Goal: Task Accomplishment & Management: Complete application form

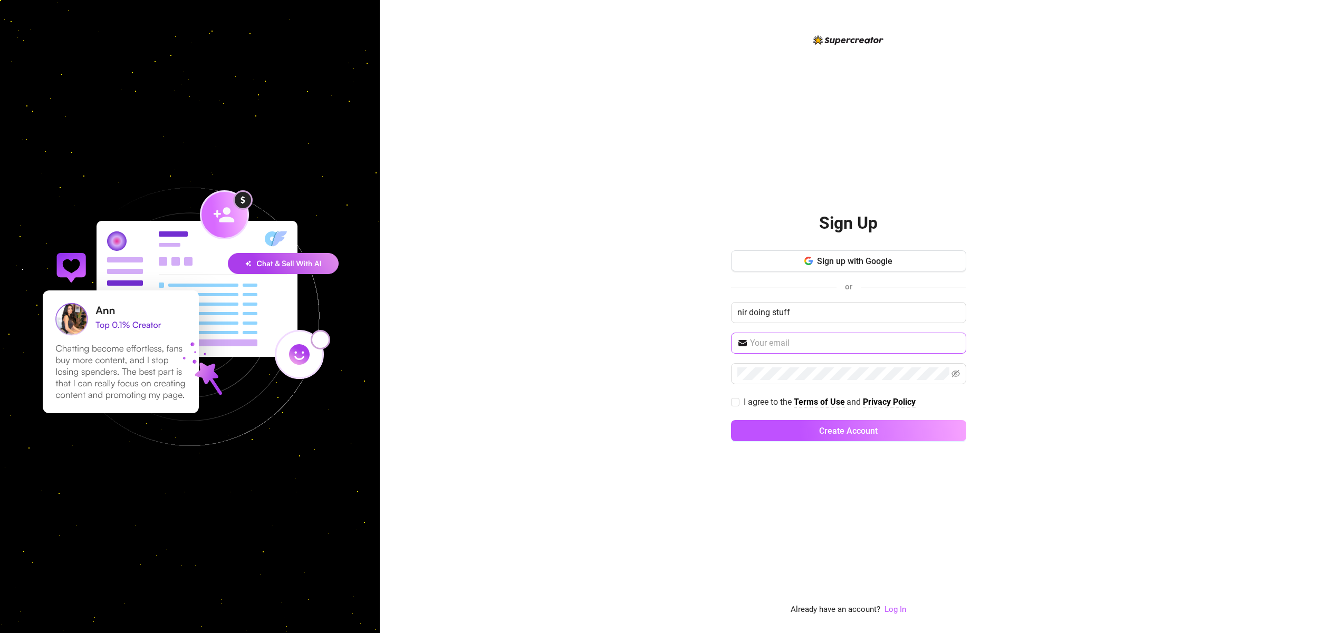
type input "nir doing stuff"
click at [786, 345] on input "text" at bounding box center [855, 343] width 210 height 13
type input "myutm@gmail.com"
click at [736, 402] on input "I agree to the Terms of Use and Privacy Policy" at bounding box center [734, 401] width 7 height 7
checkbox input "true"
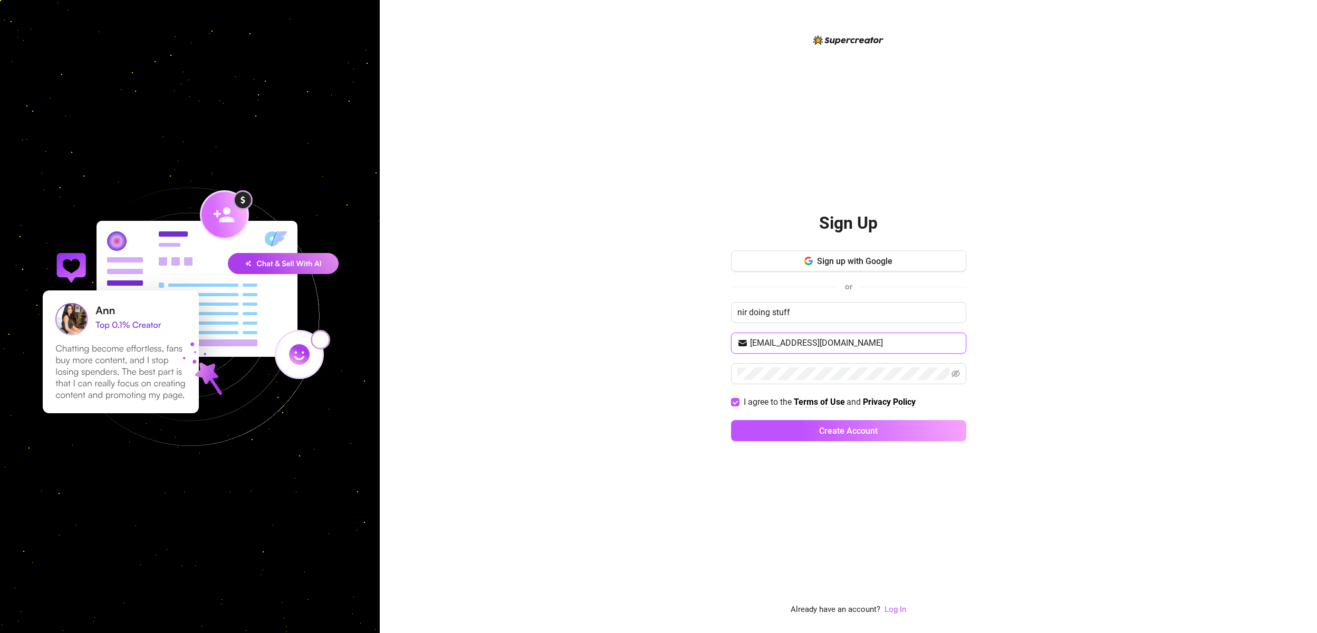
click at [831, 341] on input "myutm@gmail.com" at bounding box center [855, 343] width 210 height 13
click at [846, 435] on span "Create Account" at bounding box center [848, 431] width 59 height 10
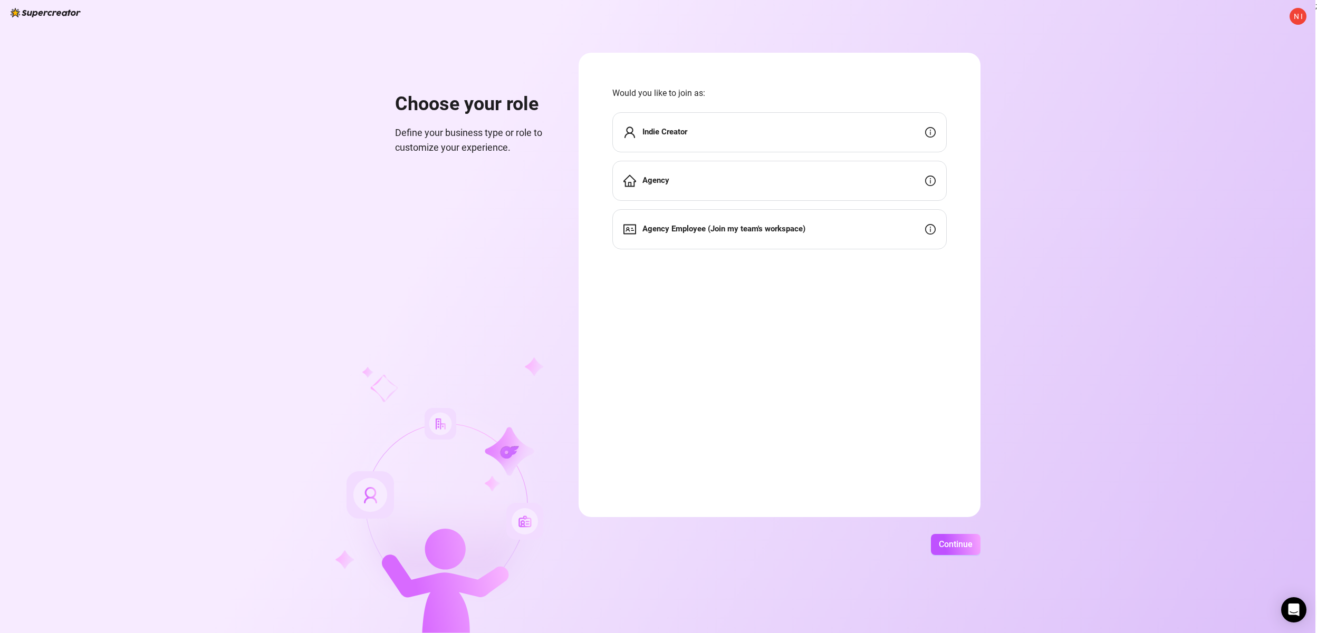
click at [690, 136] on div "Indie Creator" at bounding box center [779, 132] width 334 height 40
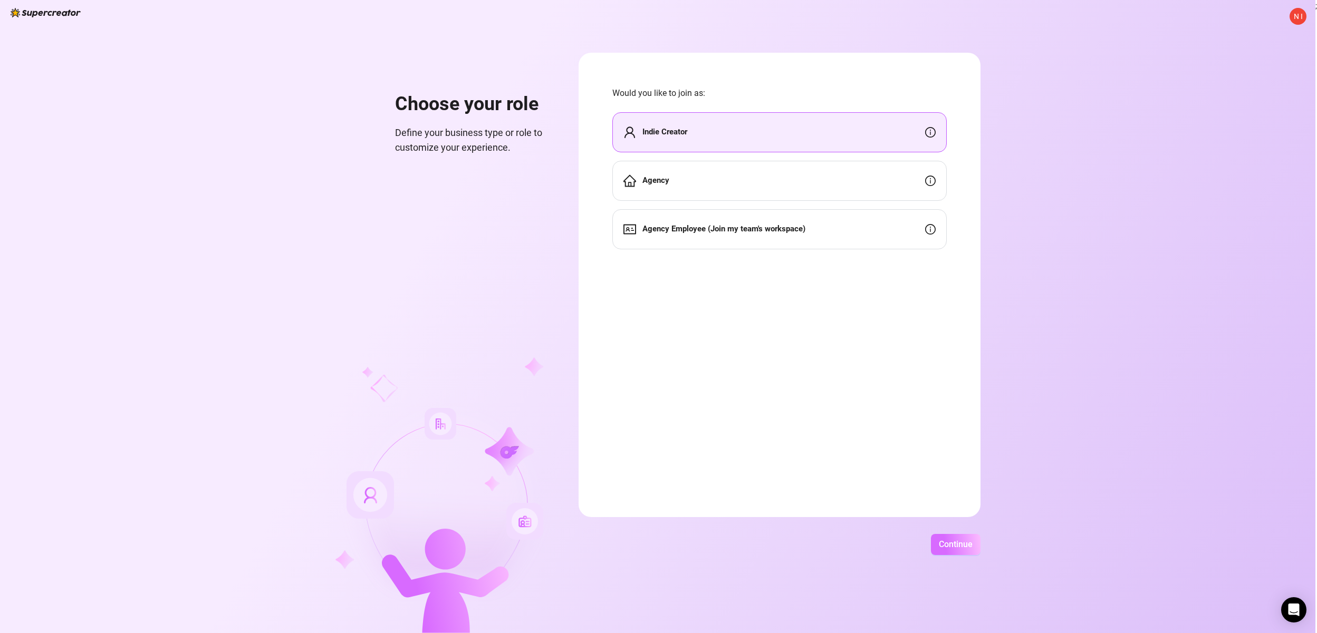
click at [967, 545] on span "Continue" at bounding box center [956, 544] width 34 height 10
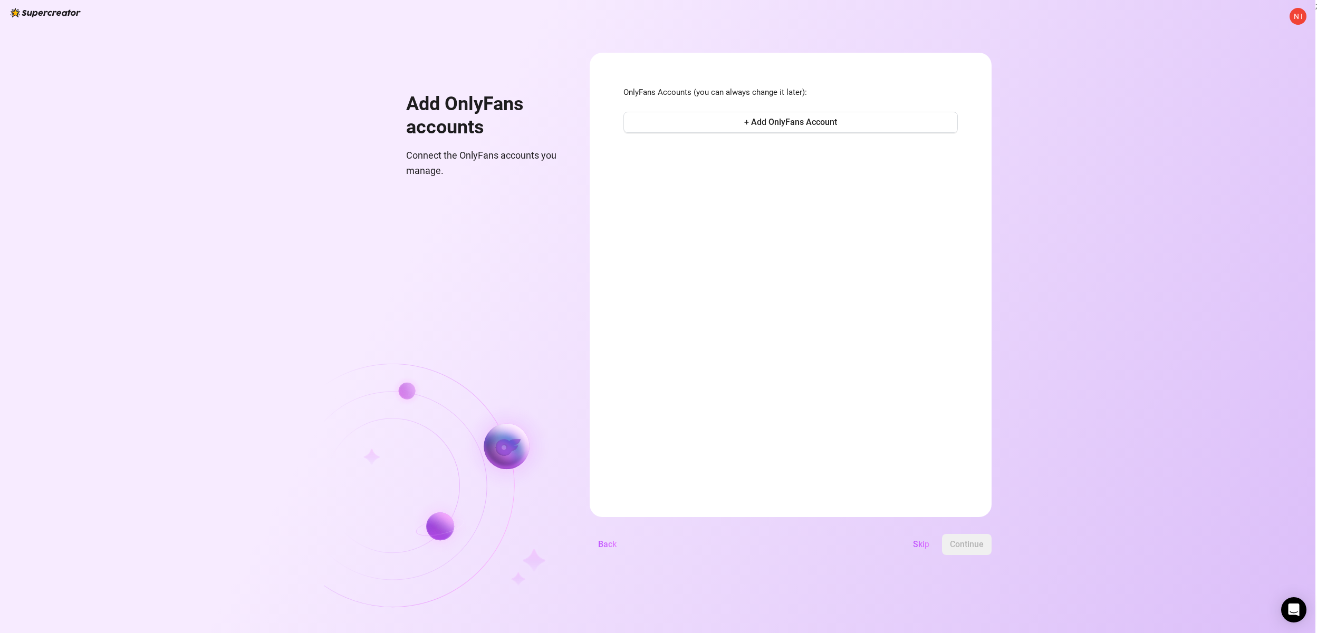
drag, startPoint x: 909, startPoint y: 536, endPoint x: 917, endPoint y: 543, distance: 10.8
click at [910, 537] on button "Skip" at bounding box center [920, 544] width 33 height 21
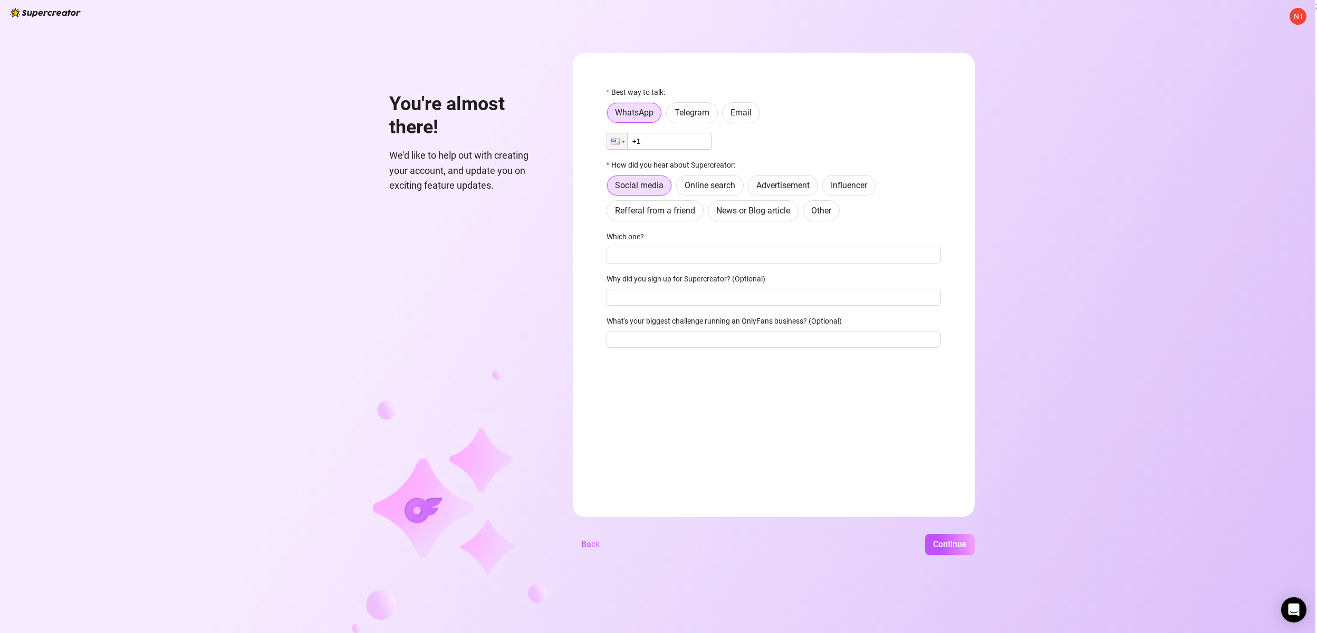
click at [919, 545] on div "Continue" at bounding box center [791, 544] width 367 height 21
drag, startPoint x: 688, startPoint y: 111, endPoint x: 678, endPoint y: 129, distance: 20.5
click at [688, 111] on span "Telegram" at bounding box center [691, 113] width 35 height 10
click at [669, 115] on input "Telegram" at bounding box center [669, 115] width 0 height 0
click at [669, 143] on input "text" at bounding box center [779, 142] width 309 height 12
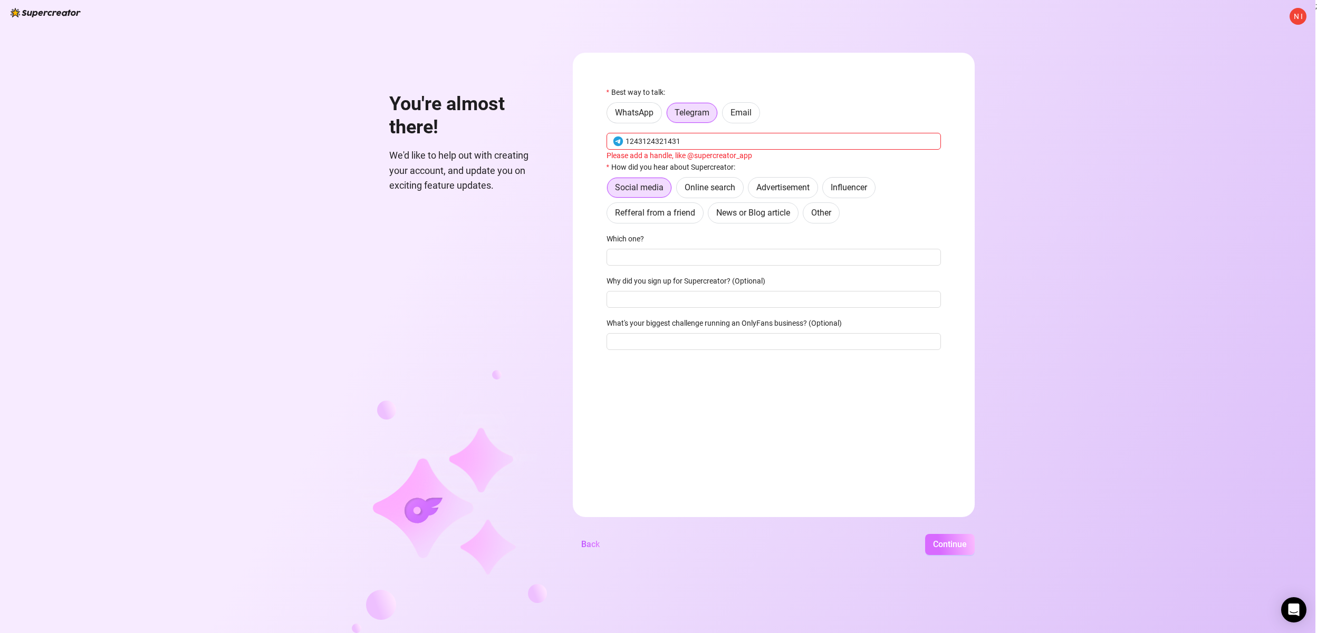
click at [954, 548] on span "Continue" at bounding box center [950, 544] width 34 height 10
click at [658, 139] on input "1243124321431" at bounding box center [779, 142] width 309 height 12
type input "asdfasfasfdsa"
click at [943, 543] on span "Continue" at bounding box center [950, 544] width 34 height 10
